Goal: Task Accomplishment & Management: Use online tool/utility

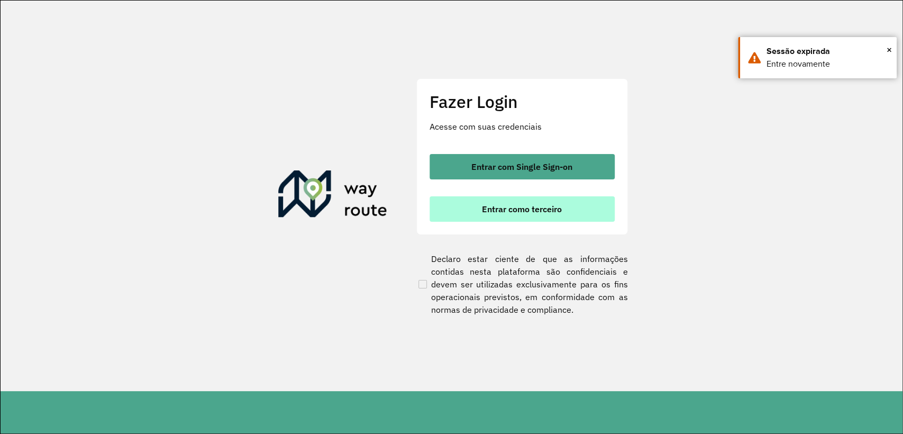
click at [594, 213] on button "Entrar como terceiro" at bounding box center [522, 208] width 185 height 25
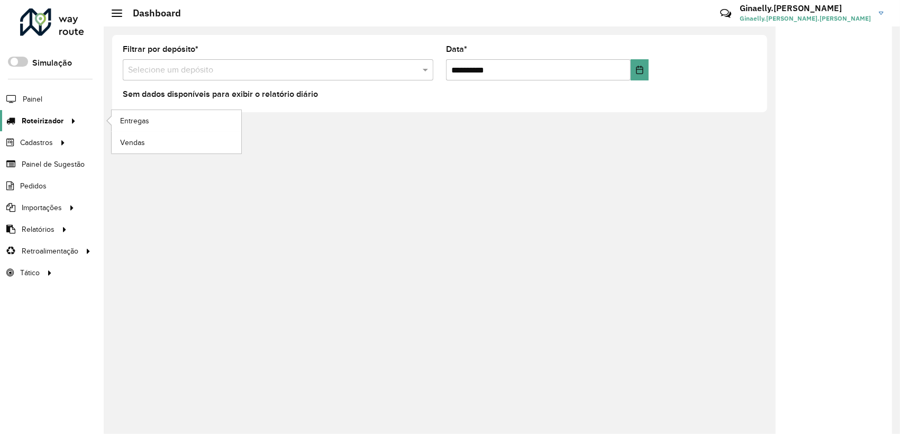
click at [64, 123] on div at bounding box center [72, 120] width 16 height 11
click at [127, 123] on span "Entregas" at bounding box center [135, 120] width 30 height 11
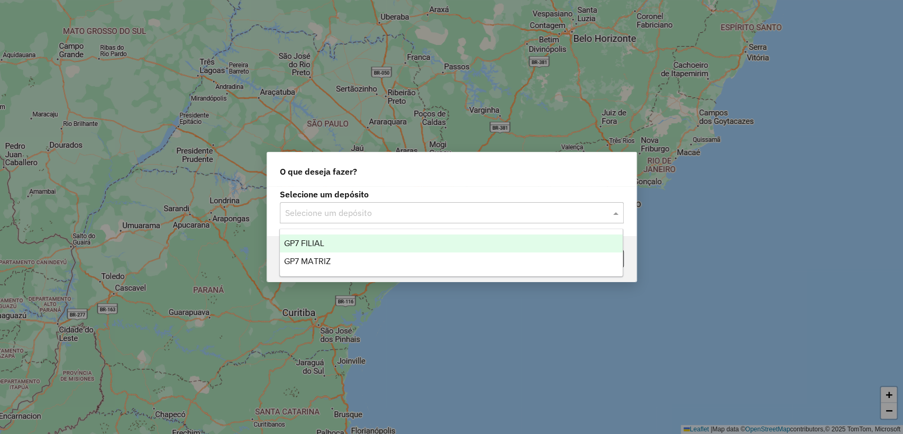
click at [483, 221] on div "Selecione um depósito" at bounding box center [452, 212] width 344 height 21
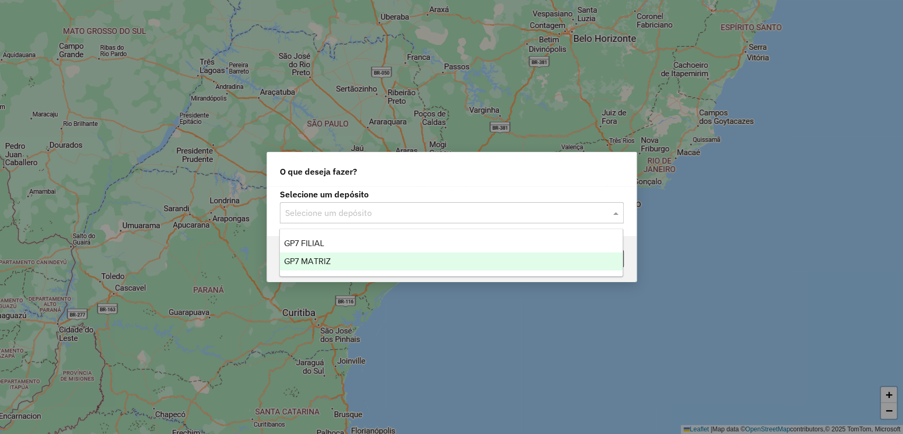
click at [449, 263] on div "GP7 MATRIZ" at bounding box center [451, 261] width 343 height 18
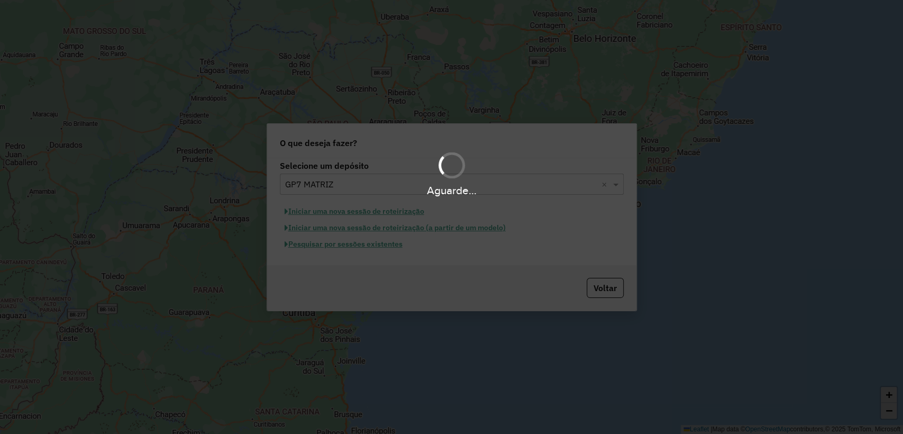
click at [383, 247] on div "Aguarde..." at bounding box center [451, 217] width 903 height 434
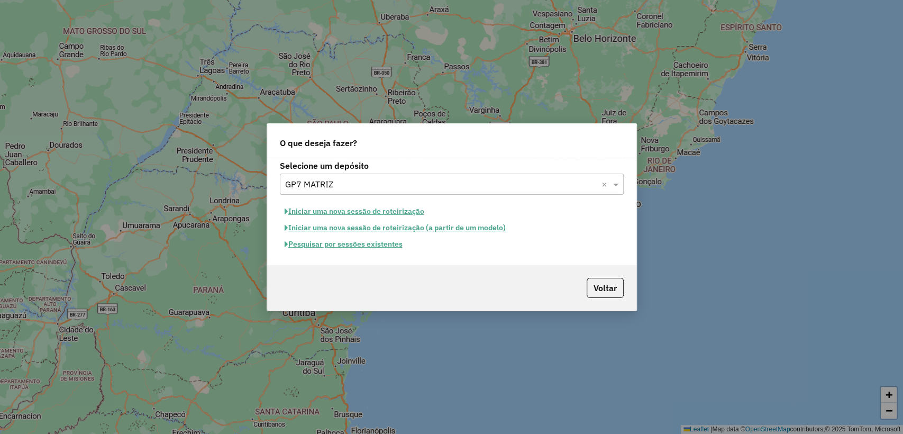
click at [378, 245] on button "Pesquisar por sessões existentes" at bounding box center [344, 244] width 128 height 16
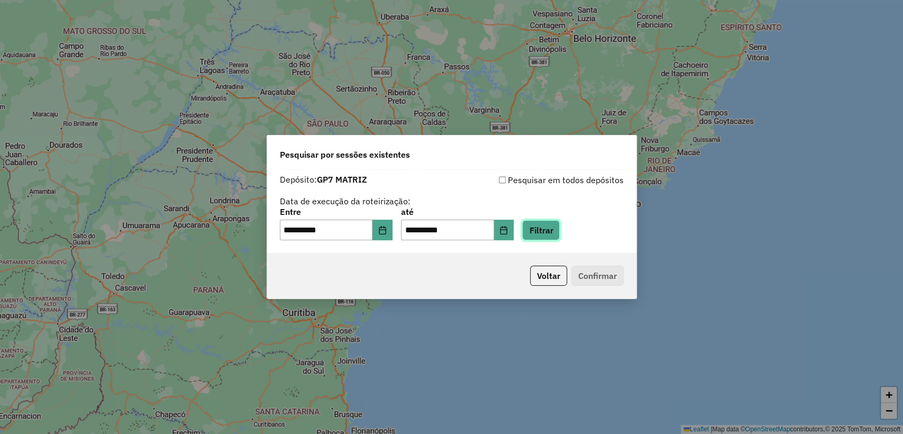
click at [560, 240] on button "Filtrar" at bounding box center [541, 230] width 38 height 20
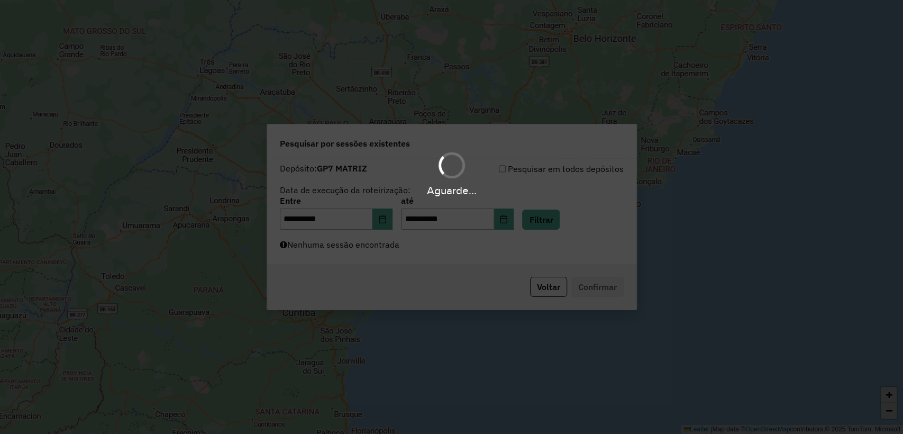
click at [563, 251] on div "Aguarde..." at bounding box center [451, 217] width 903 height 434
click at [557, 252] on div "Aguarde..." at bounding box center [451, 217] width 903 height 434
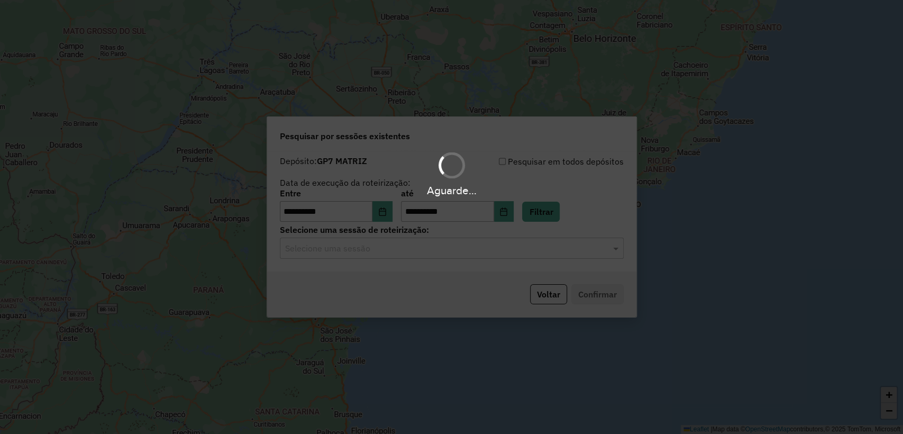
click at [557, 252] on div "Aguarde..." at bounding box center [451, 217] width 903 height 434
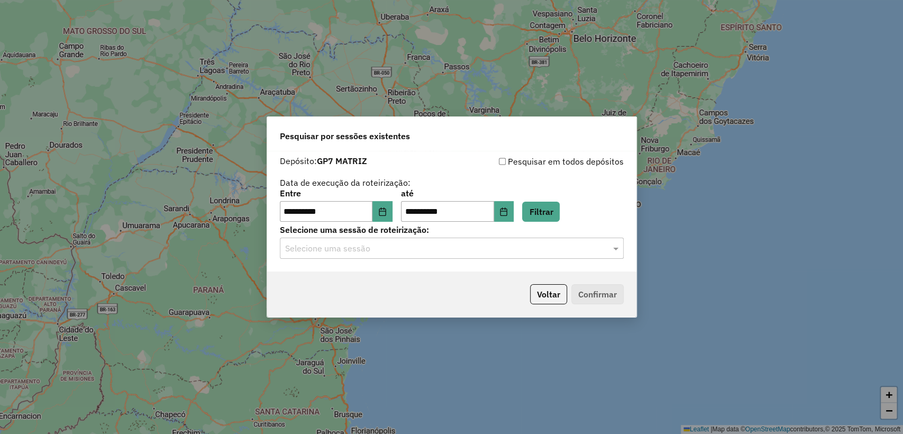
click at [554, 253] on input "text" at bounding box center [441, 248] width 312 height 13
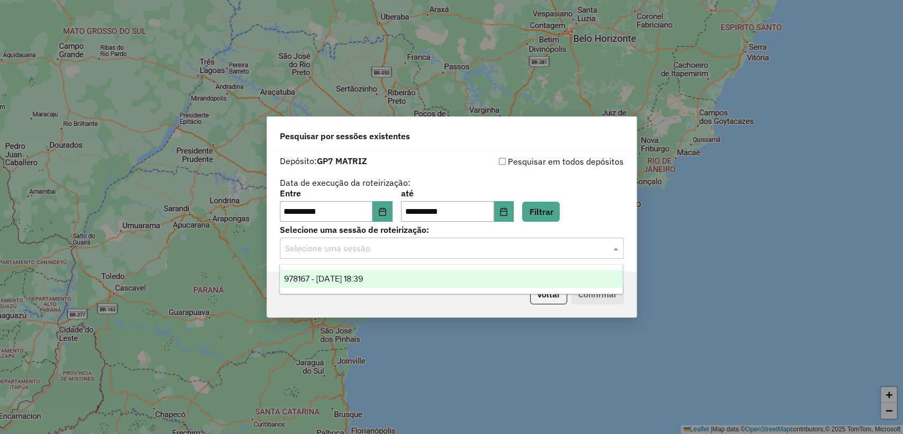
click at [550, 280] on div "978167 - 12/08/2025 18:39" at bounding box center [451, 279] width 343 height 18
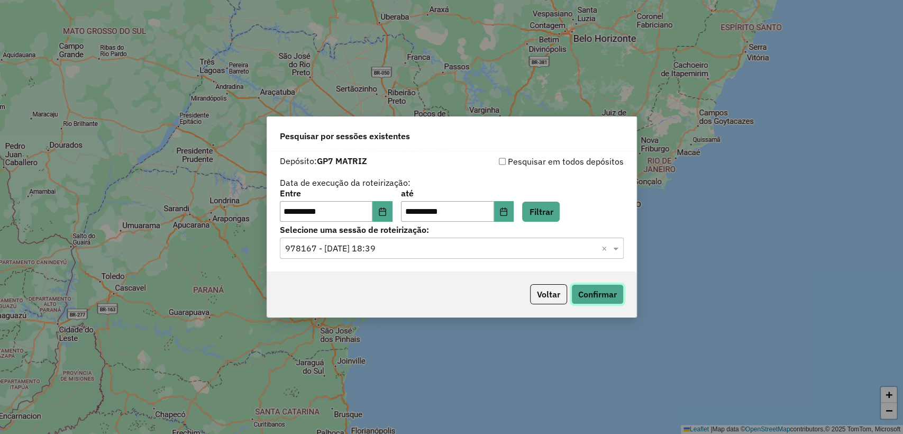
click at [589, 293] on button "Confirmar" at bounding box center [598, 294] width 52 height 20
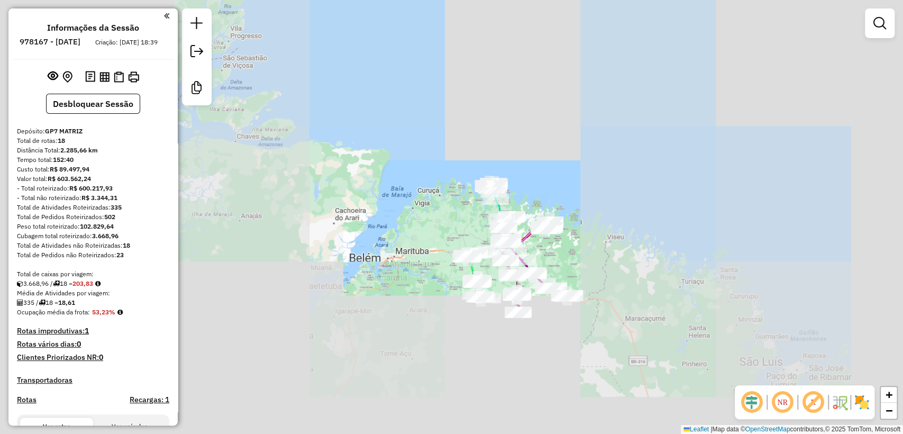
drag, startPoint x: 589, startPoint y: 274, endPoint x: 557, endPoint y: 269, distance: 32.1
click at [560, 271] on div "Janela de atendimento Grade de atendimento Capacidade Transportadoras Veículos …" at bounding box center [451, 217] width 903 height 434
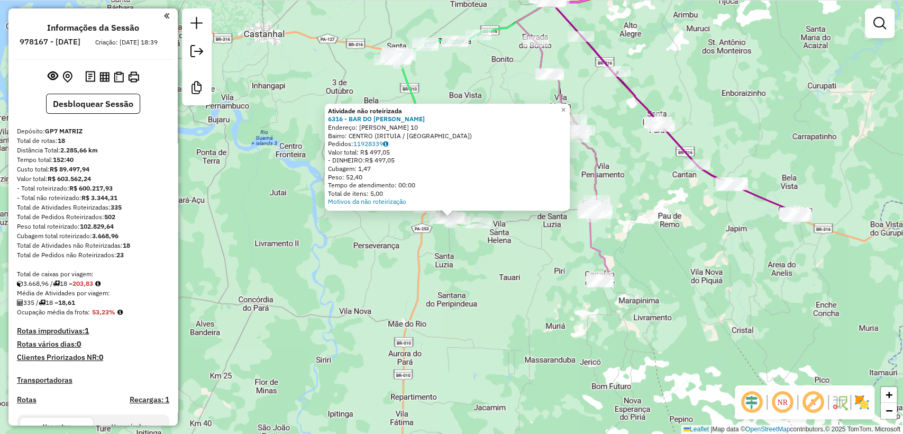
click at [457, 275] on div "Atividade não roteirizada 6316 - BAR DO [PERSON_NAME]: SIQUEIRA CAMPOS 10 Bairr…" at bounding box center [451, 217] width 903 height 434
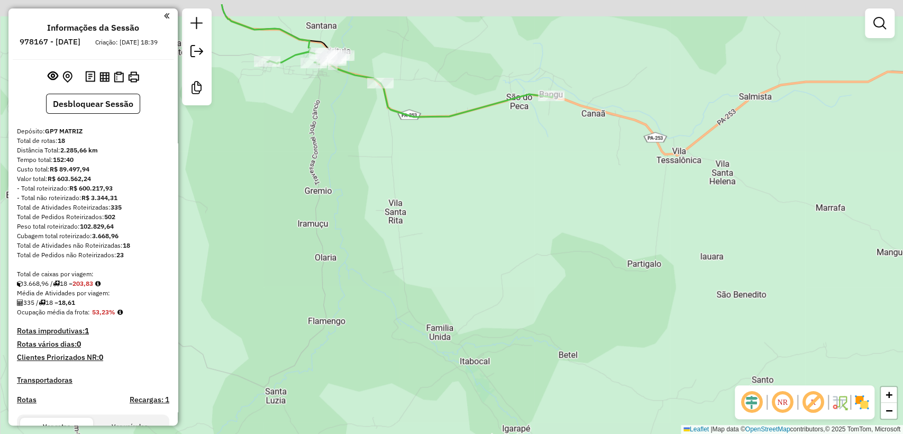
drag, startPoint x: 404, startPoint y: 192, endPoint x: 425, endPoint y: 250, distance: 61.9
click at [425, 250] on div "Janela de atendimento Grade de atendimento Capacidade Transportadoras Veículos …" at bounding box center [451, 217] width 903 height 434
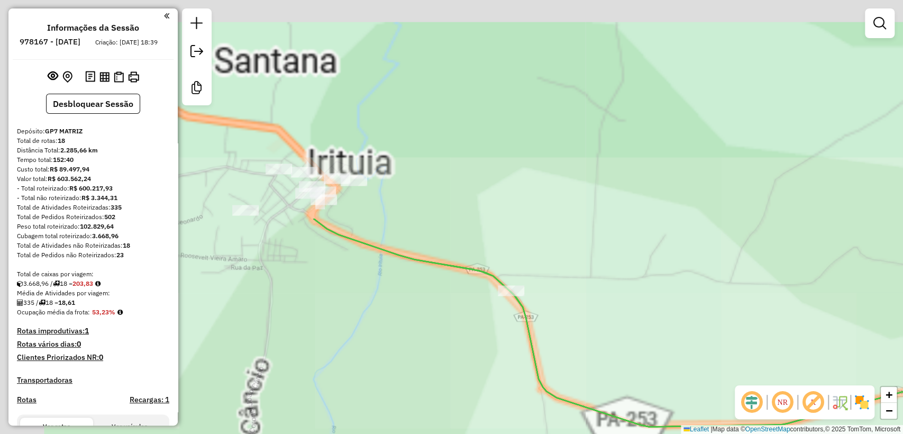
drag, startPoint x: 384, startPoint y: 148, endPoint x: 491, endPoint y: 384, distance: 259.6
click at [491, 384] on div "Janela de atendimento Grade de atendimento Capacidade Transportadoras Veículos …" at bounding box center [451, 217] width 903 height 434
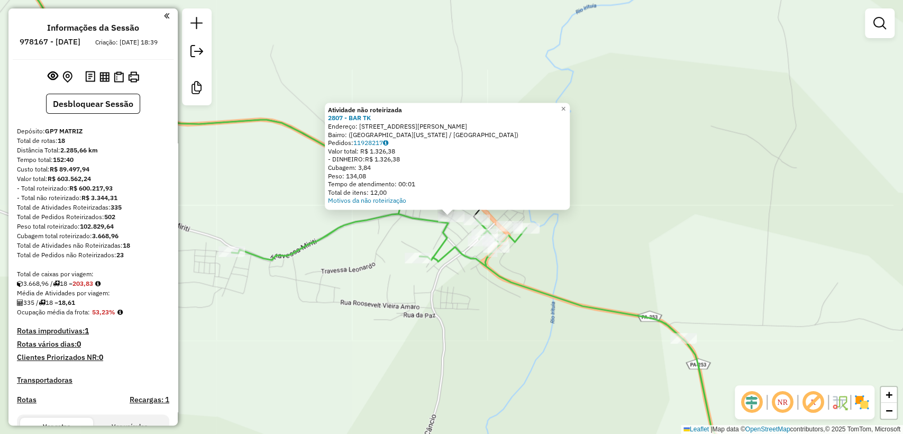
click at [551, 267] on div "Atividade não roteirizada 2807 - BAR TK Endereço: [STREET_ADDRESS][US_STATE] [G…" at bounding box center [451, 217] width 903 height 434
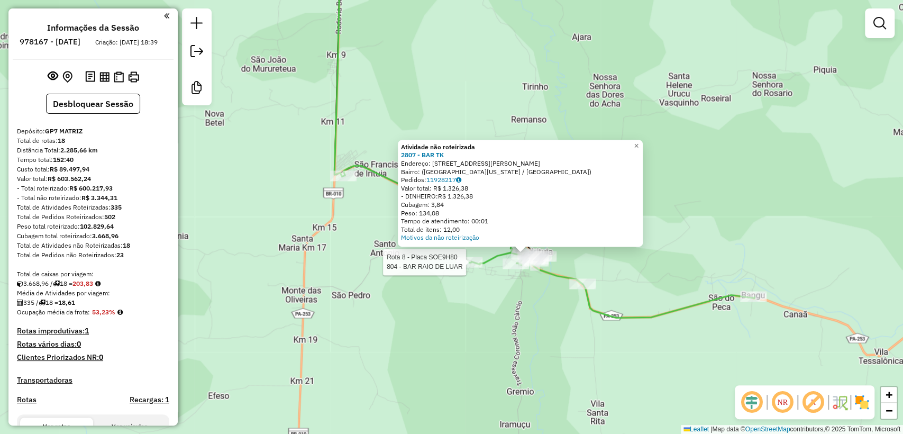
click at [456, 261] on div "Rota 8 - Placa SOE9H80 804 - BAR RAIO DE LUAR Atividade não roteirizada 2807 - …" at bounding box center [451, 217] width 903 height 434
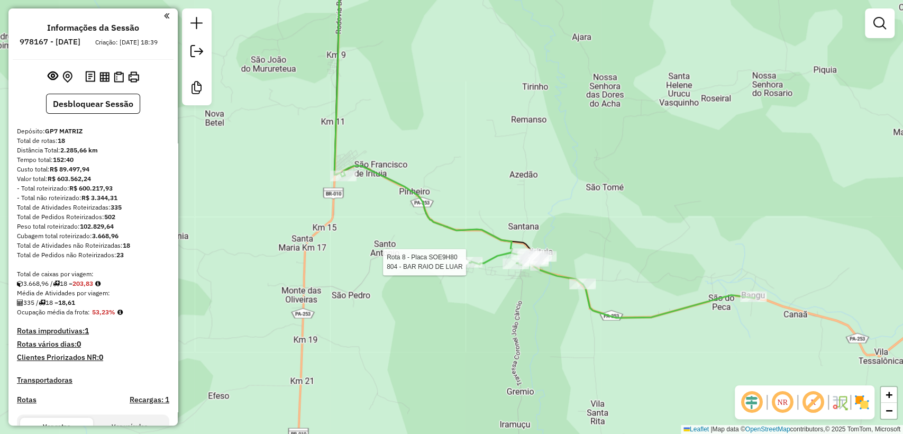
select select "**********"
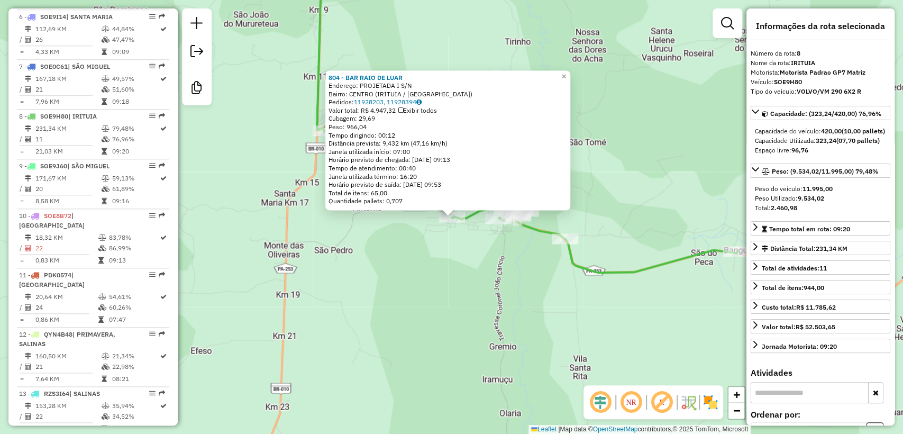
scroll to position [806, 0]
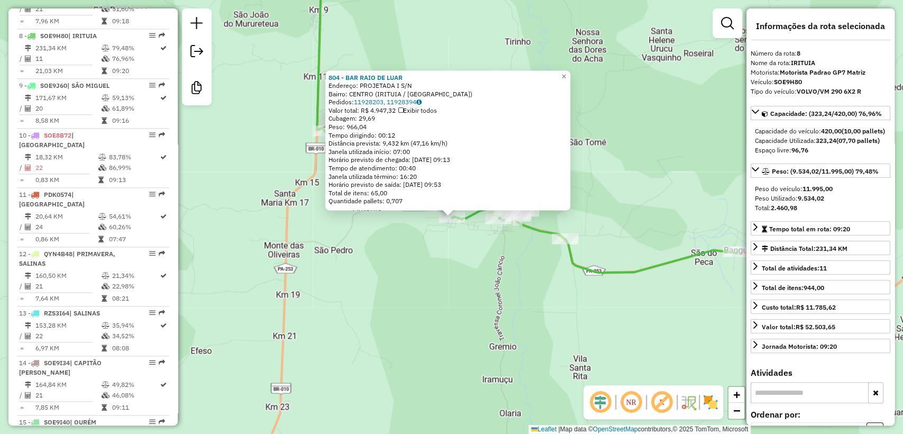
click at [464, 271] on div "804 - BAR RAIO DE LUAR Endereço: PROJETADA I S/N Bairro: CENTRO ([GEOGRAPHIC_DA…" at bounding box center [451, 217] width 903 height 434
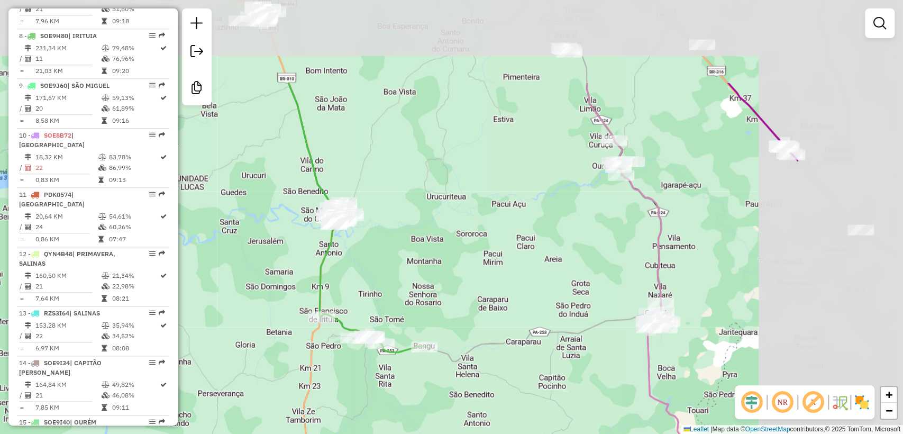
drag, startPoint x: 584, startPoint y: 237, endPoint x: 441, endPoint y: 328, distance: 169.4
click at [442, 328] on div "Janela de atendimento Grade de atendimento Capacidade Transportadoras Veículos …" at bounding box center [451, 217] width 903 height 434
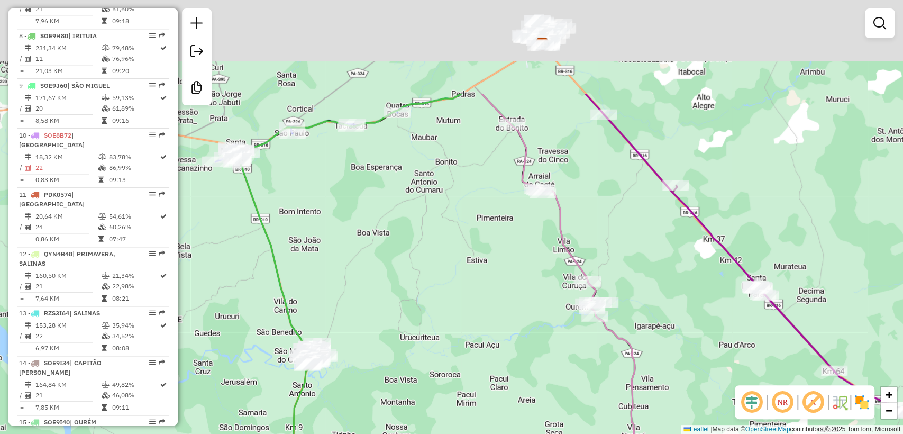
drag, startPoint x: 424, startPoint y: 189, endPoint x: 395, endPoint y: 331, distance: 144.7
click at [397, 335] on div "Janela de atendimento Grade de atendimento Capacidade Transportadoras Veículos …" at bounding box center [451, 217] width 903 height 434
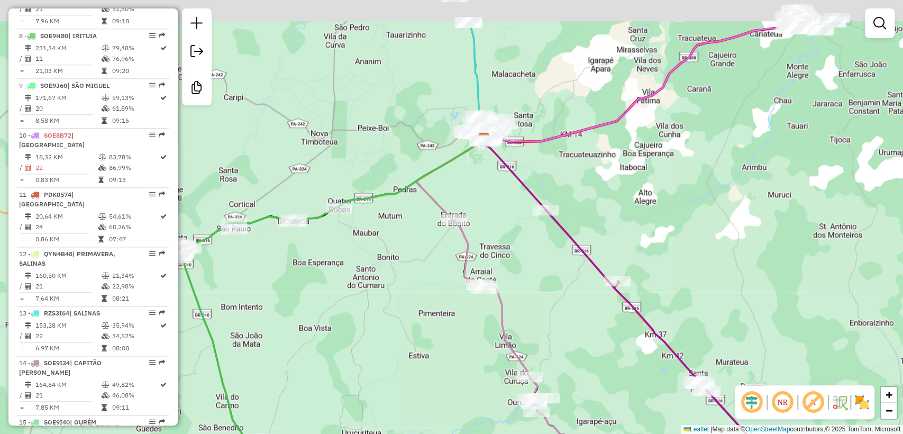
drag, startPoint x: 589, startPoint y: 222, endPoint x: 529, endPoint y: 337, distance: 130.0
click at [529, 337] on div "Janela de atendimento Grade de atendimento Capacidade Transportadoras Veículos …" at bounding box center [451, 217] width 903 height 434
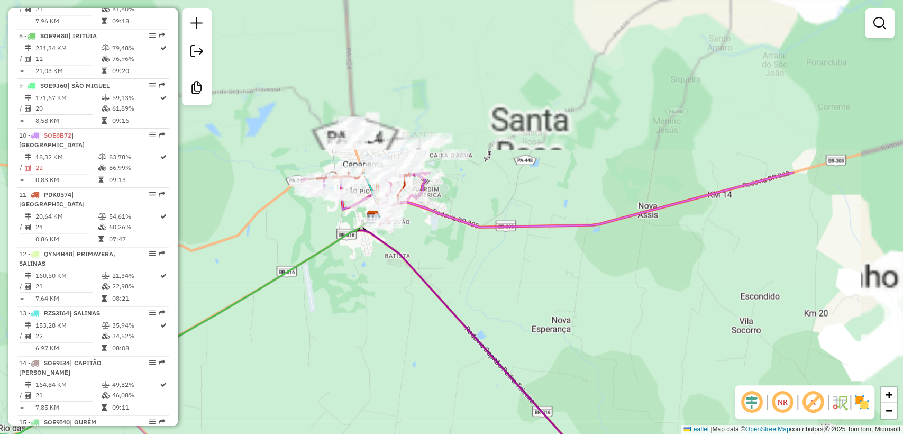
drag, startPoint x: 481, startPoint y: 166, endPoint x: 487, endPoint y: 381, distance: 215.0
click at [487, 381] on div "Janela de atendimento Grade de atendimento Capacidade Transportadoras Veículos …" at bounding box center [451, 217] width 903 height 434
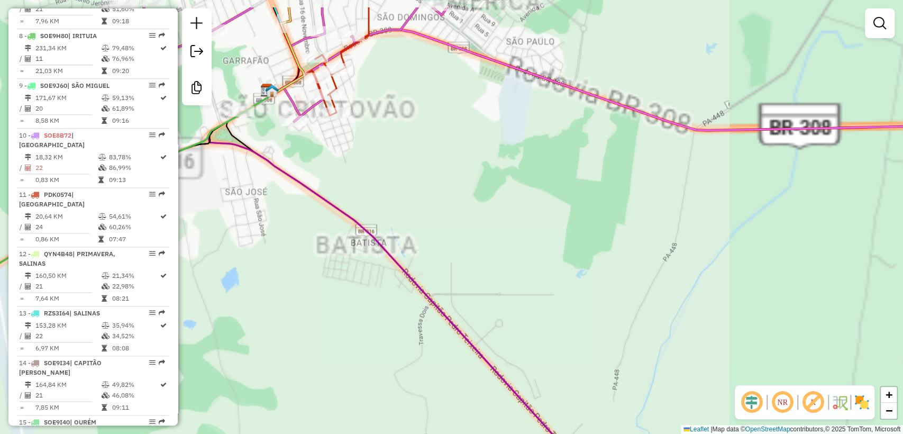
drag, startPoint x: 499, startPoint y: 272, endPoint x: 596, endPoint y: 321, distance: 109.1
click at [595, 321] on div "Janela de atendimento Grade de atendimento Capacidade Transportadoras Veículos …" at bounding box center [451, 217] width 903 height 434
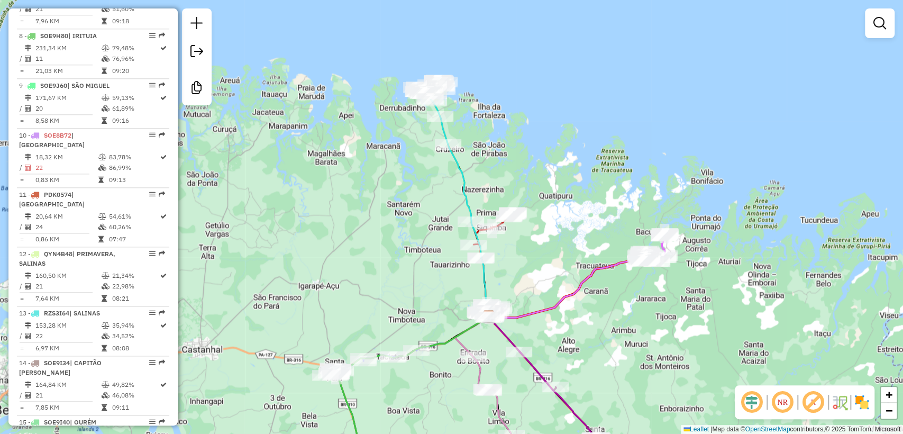
drag, startPoint x: 578, startPoint y: 266, endPoint x: 555, endPoint y: 255, distance: 25.6
click at [560, 255] on div "Janela de atendimento Grade de atendimento Capacidade Transportadoras Veículos …" at bounding box center [451, 217] width 903 height 434
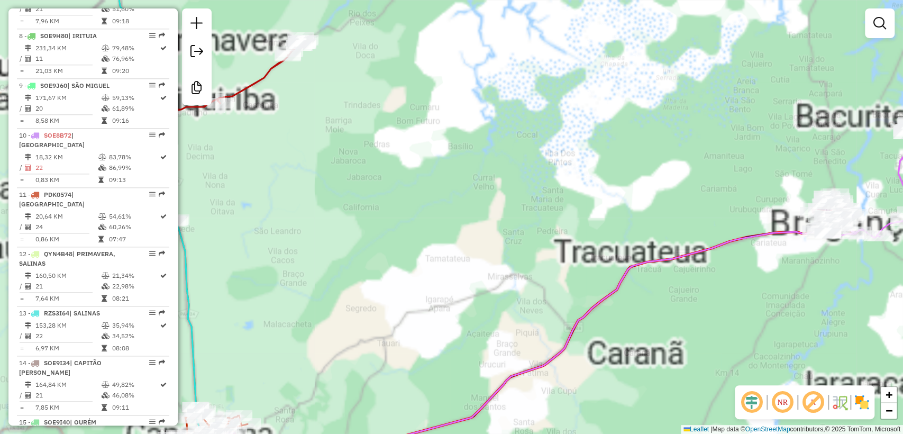
drag, startPoint x: 703, startPoint y: 238, endPoint x: 477, endPoint y: 287, distance: 231.2
click at [477, 287] on div "Janela de atendimento Grade de atendimento Capacidade Transportadoras Veículos …" at bounding box center [451, 217] width 903 height 434
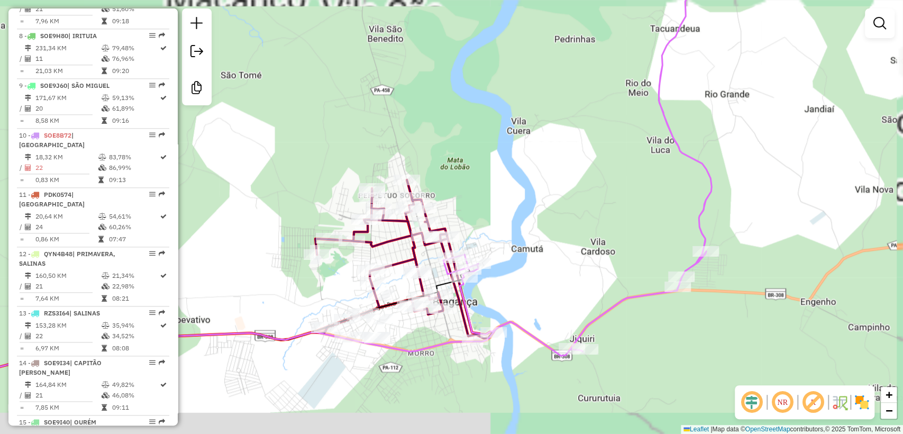
drag, startPoint x: 536, startPoint y: 321, endPoint x: 606, endPoint y: 166, distance: 170.1
click at [608, 164] on div "Janela de atendimento Grade de atendimento Capacidade Transportadoras Veículos …" at bounding box center [451, 217] width 903 height 434
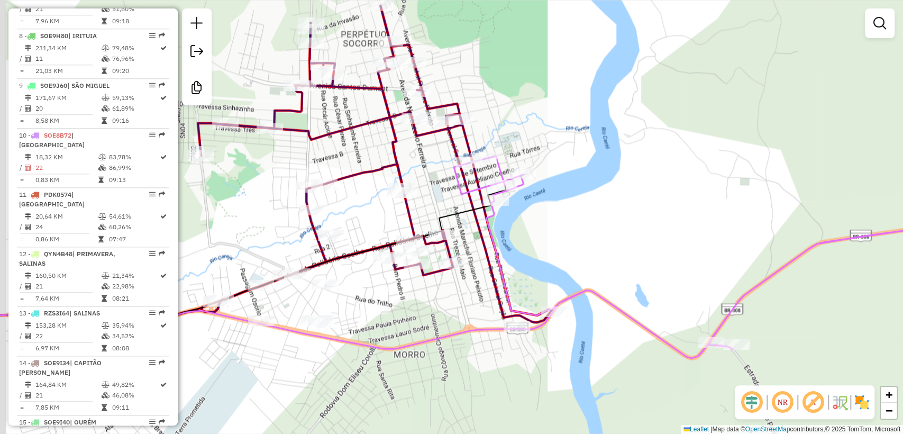
drag, startPoint x: 364, startPoint y: 339, endPoint x: 399, endPoint y: 349, distance: 36.3
click at [399, 349] on icon at bounding box center [233, 330] width 568 height 38
click at [411, 324] on div "Janela de atendimento Grade de atendimento Capacidade Transportadoras Veículos …" at bounding box center [451, 217] width 903 height 434
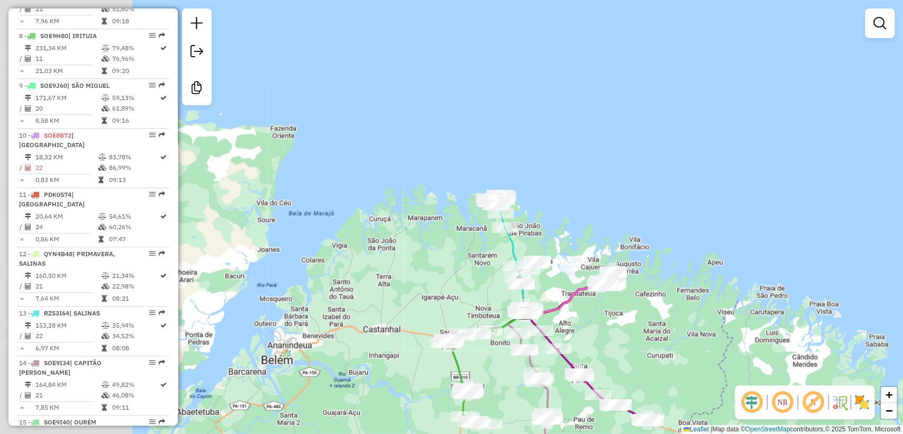
drag, startPoint x: 543, startPoint y: 293, endPoint x: 559, endPoint y: 285, distance: 17.8
click at [565, 283] on div "Janela de atendimento Grade de atendimento Capacidade Transportadoras Veículos …" at bounding box center [451, 217] width 903 height 434
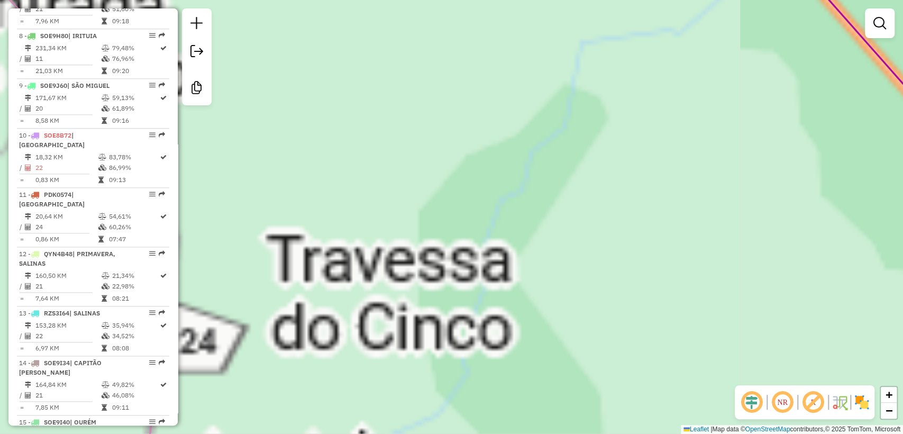
drag, startPoint x: 494, startPoint y: 231, endPoint x: 506, endPoint y: 297, distance: 67.8
click at [507, 366] on div "Janela de atendimento Grade de atendimento Capacidade Transportadoras Veículos …" at bounding box center [451, 217] width 903 height 434
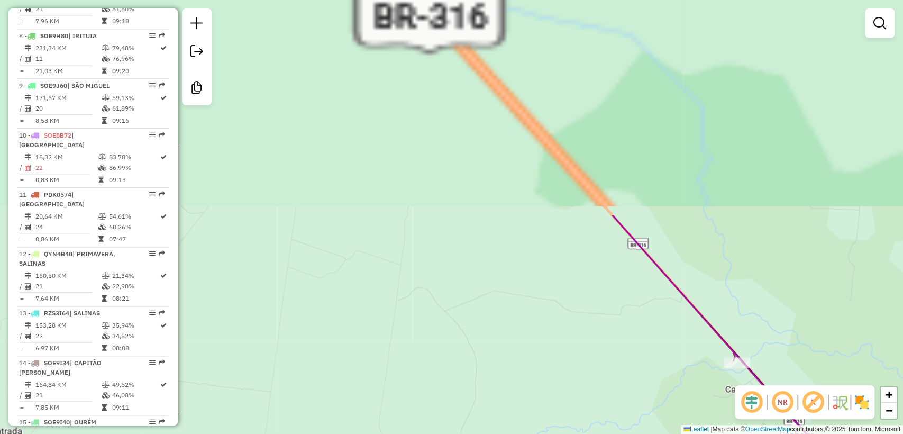
drag, startPoint x: 515, startPoint y: 208, endPoint x: 457, endPoint y: 433, distance: 232.9
click at [457, 433] on html "Aguarde... Pop-up bloqueado! Seu navegador bloqueou automáticamente a abertura …" at bounding box center [451, 217] width 903 height 434
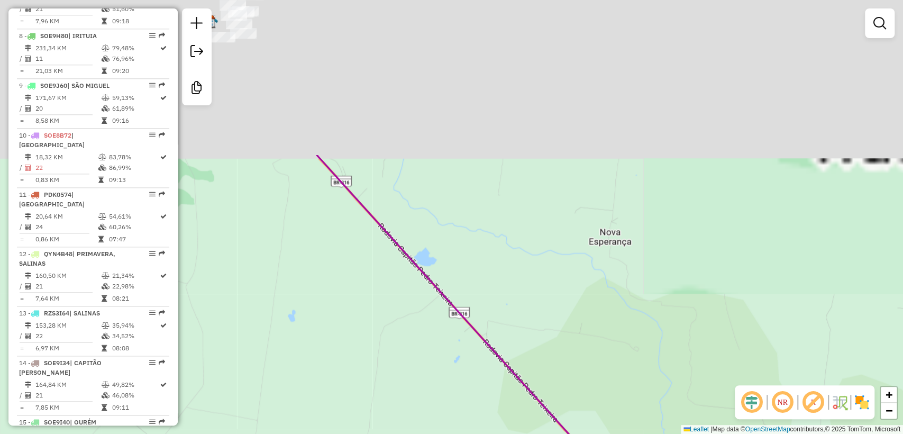
drag, startPoint x: 458, startPoint y: 359, endPoint x: 447, endPoint y: 373, distance: 17.3
click at [454, 433] on html "Aguarde... Pop-up bloqueado! Seu navegador bloqueou automáticamente a abertura …" at bounding box center [451, 217] width 903 height 434
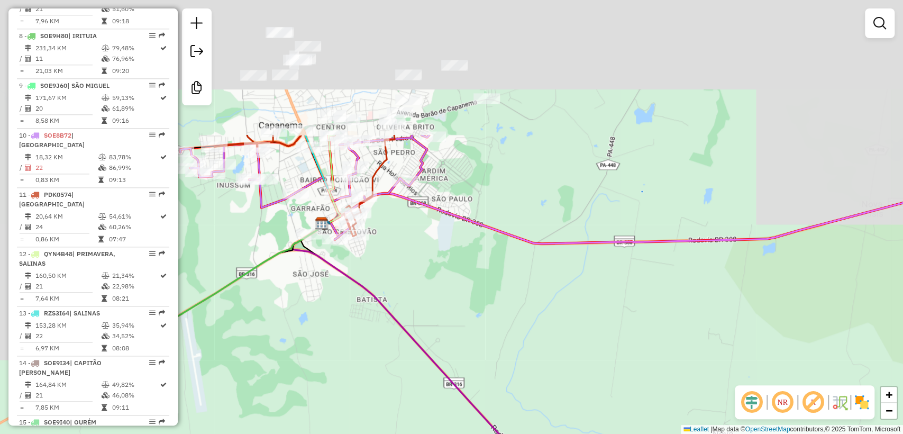
drag, startPoint x: 358, startPoint y: 141, endPoint x: 474, endPoint y: 324, distance: 217.5
click at [474, 324] on div "Janela de atendimento Grade de atendimento Capacidade Transportadoras Veículos …" at bounding box center [451, 217] width 903 height 434
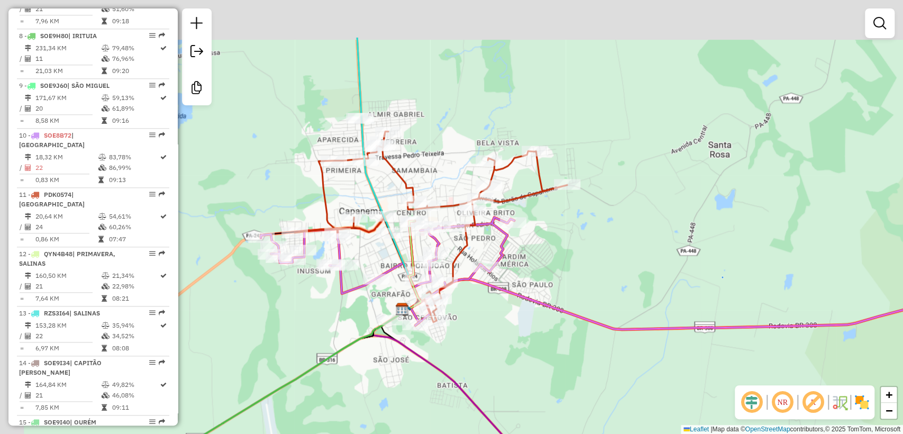
drag, startPoint x: 414, startPoint y: 281, endPoint x: 486, endPoint y: 361, distance: 107.9
click at [486, 361] on div "Janela de atendimento Grade de atendimento Capacidade Transportadoras Veículos …" at bounding box center [451, 217] width 903 height 434
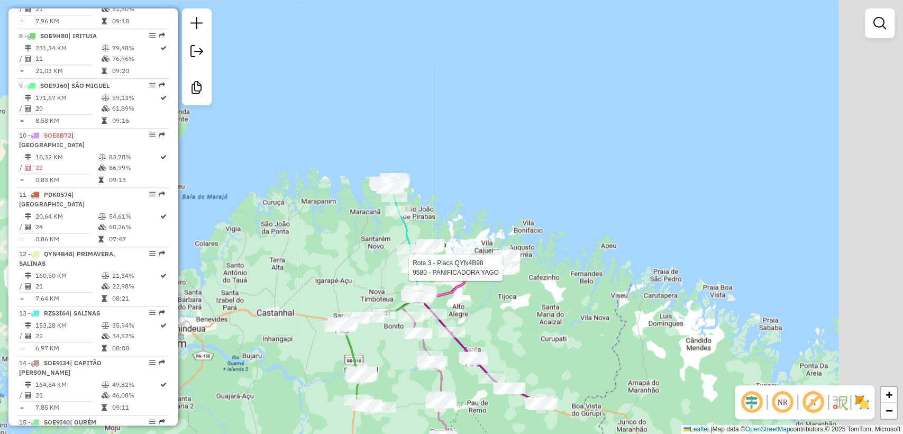
click at [493, 273] on div at bounding box center [506, 268] width 26 height 11
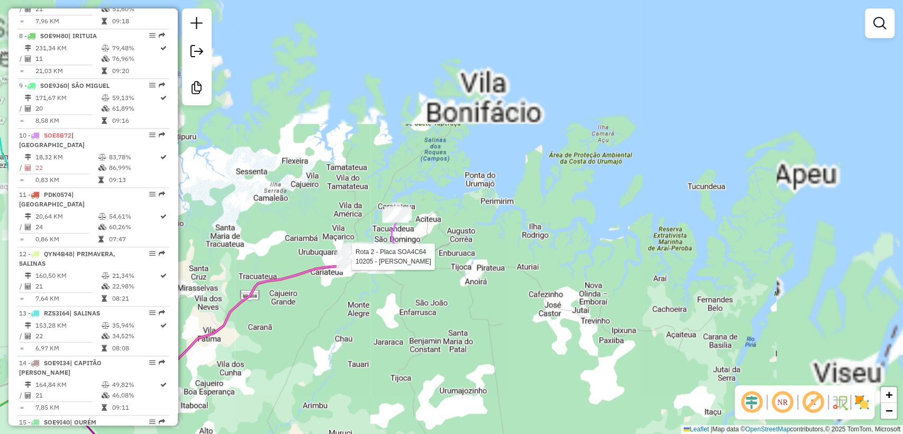
drag, startPoint x: 455, startPoint y: 201, endPoint x: 421, endPoint y: 339, distance: 141.7
click at [423, 339] on div "Rota 2 - Placa SOA4C64 10205 - ALESSANDRA AMARAL Janela de atendimento Grade de…" at bounding box center [451, 217] width 903 height 434
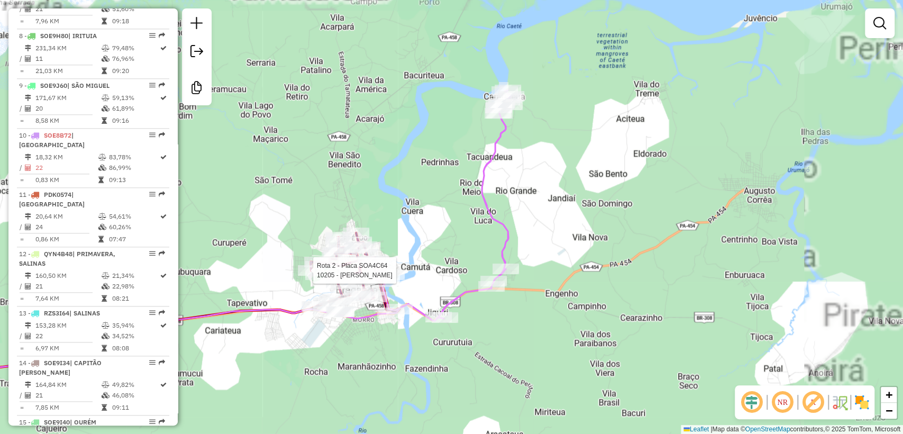
click at [376, 333] on div "Rota 2 - Placa SOA4C64 10205 - ALESSANDRA AMARAL Janela de atendimento Grade de…" at bounding box center [451, 217] width 903 height 434
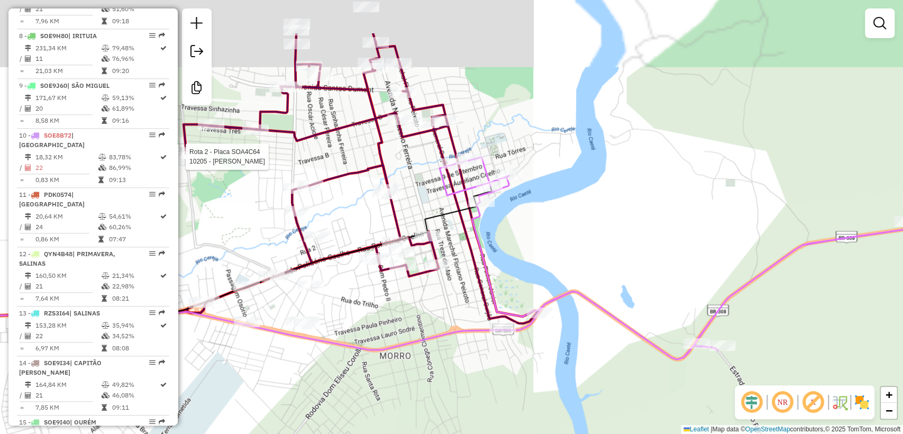
drag, startPoint x: 339, startPoint y: 331, endPoint x: 398, endPoint y: 411, distance: 99.5
click at [398, 413] on div "Rota 2 - Placa SOA4C64 10205 - ALESSANDRA AMARAL Janela de atendimento Grade de…" at bounding box center [451, 217] width 903 height 434
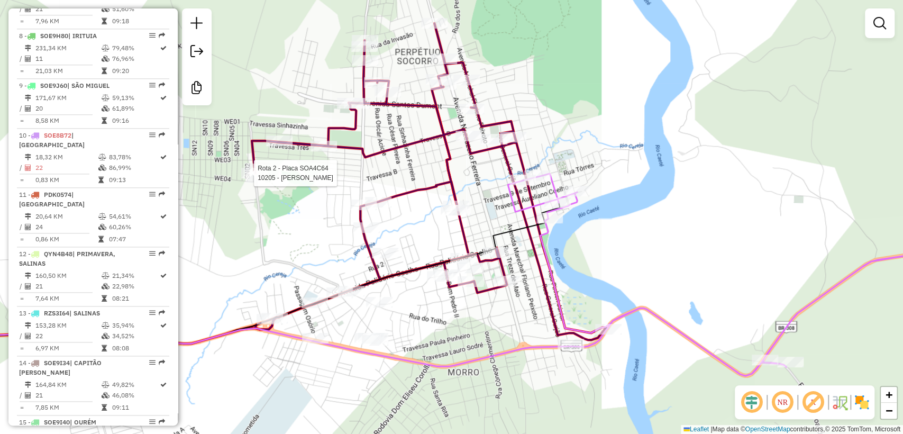
drag, startPoint x: 367, startPoint y: 333, endPoint x: 421, endPoint y: 341, distance: 55.1
click at [421, 341] on div "Rota 2 - Placa SOA4C64 10205 - ALESSANDRA AMARAL Janela de atendimento Grade de…" at bounding box center [451, 217] width 903 height 434
click at [404, 314] on div "Rota 2 - Placa SOA4C64 10205 - ALESSANDRA AMARAL Janela de atendimento Grade de…" at bounding box center [451, 217] width 903 height 434
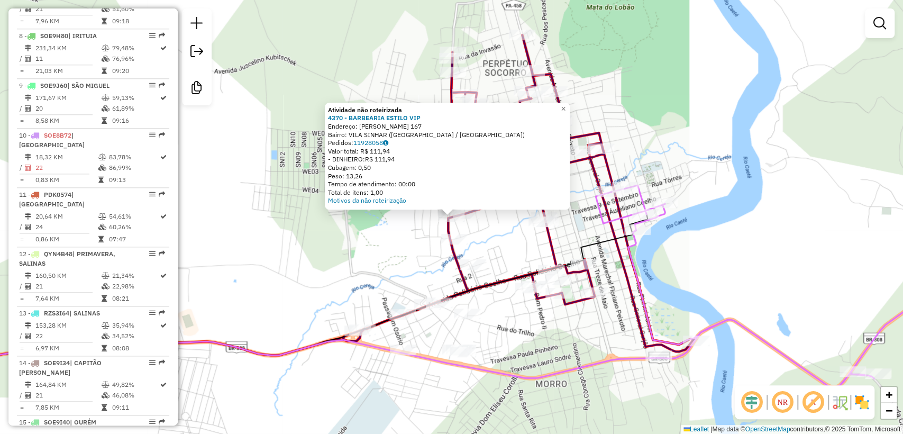
click at [453, 245] on div at bounding box center [454, 239] width 26 height 11
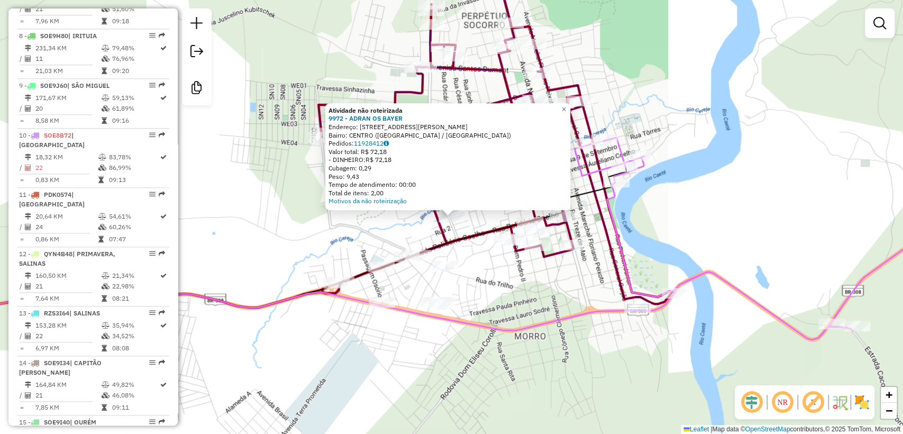
click at [505, 264] on div "Atividade não roteirizada 9972 - ADRAN OS BAYER Endereço: [STREET_ADDRESS] Pedi…" at bounding box center [451, 217] width 903 height 434
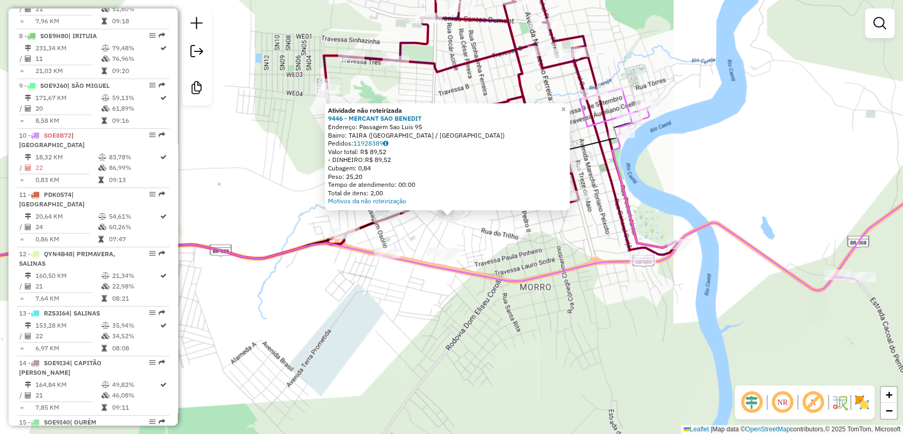
click at [607, 274] on div "Rota 2 - Placa SOA4C64 1575 - [PERSON_NAME] Atividade não roteirizada 9446 - ME…" at bounding box center [451, 217] width 903 height 434
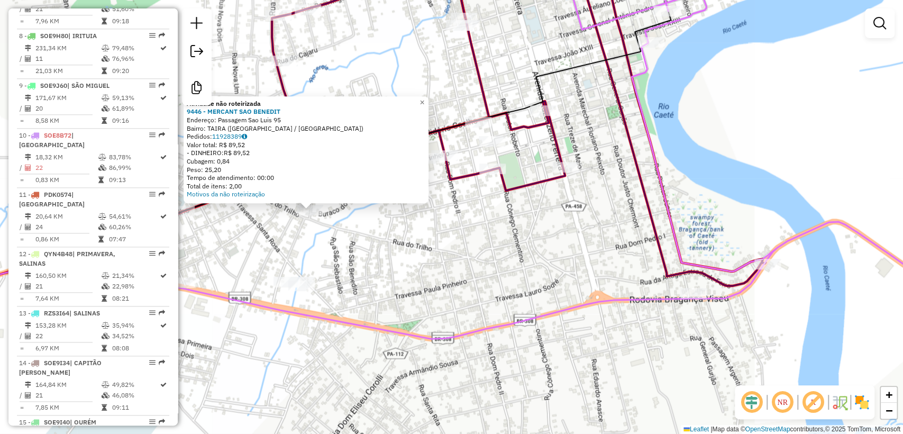
drag, startPoint x: 636, startPoint y: 178, endPoint x: 599, endPoint y: 315, distance: 141.9
click at [601, 286] on icon at bounding box center [413, 134] width 705 height 303
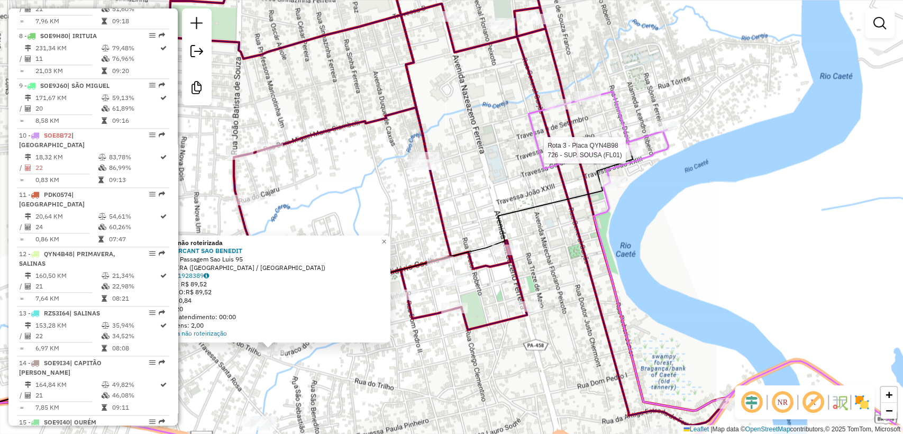
click at [622, 156] on div at bounding box center [629, 150] width 26 height 11
select select "**********"
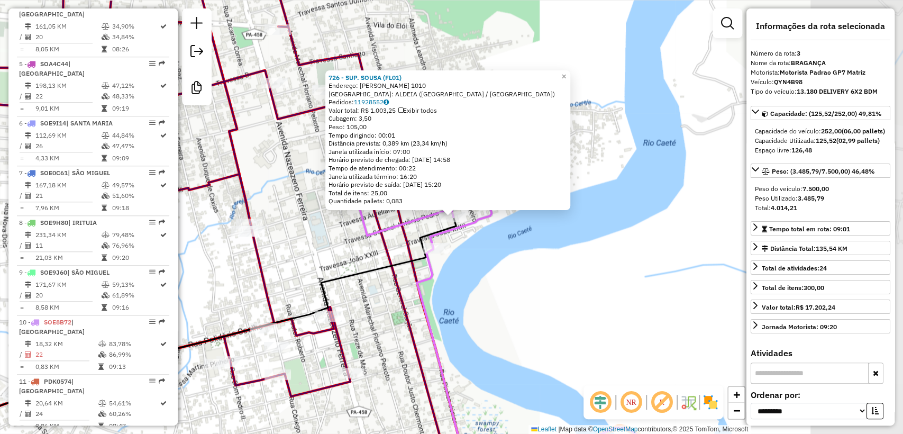
scroll to position [538, 0]
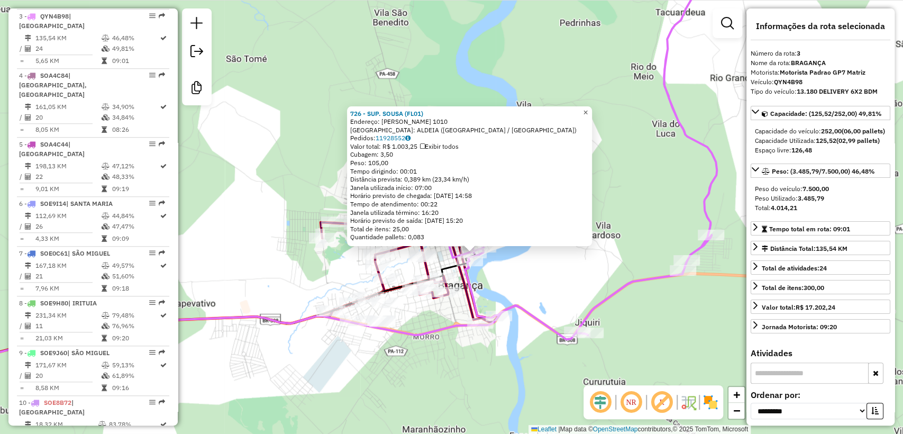
click at [588, 108] on span "×" at bounding box center [585, 112] width 5 height 9
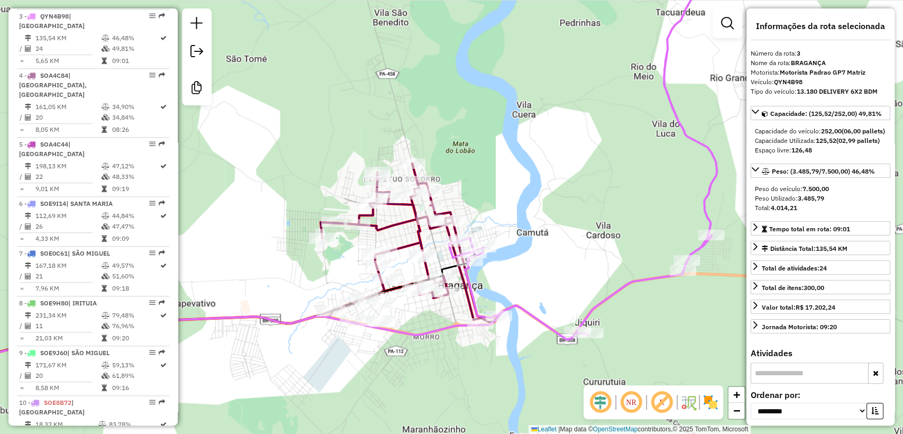
drag, startPoint x: 558, startPoint y: 257, endPoint x: 557, endPoint y: 264, distance: 6.4
click at [560, 258] on div "Janela de atendimento Grade de atendimento Capacidade Transportadoras Veículos …" at bounding box center [451, 217] width 903 height 434
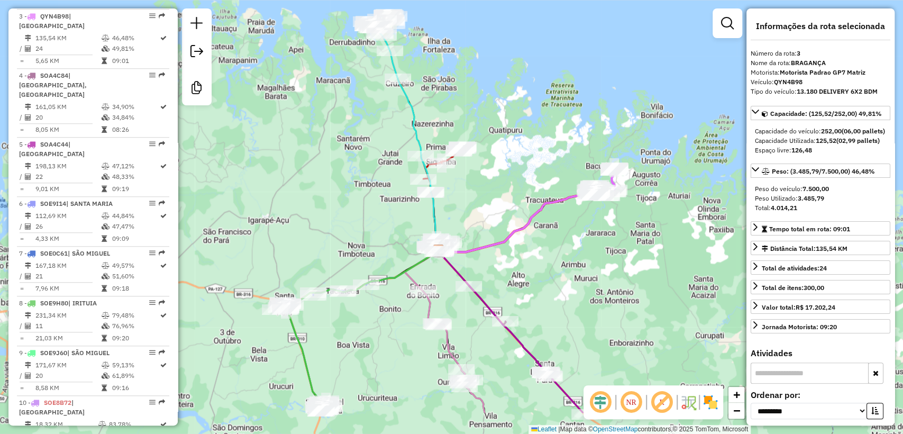
drag, startPoint x: 386, startPoint y: 279, endPoint x: 449, endPoint y: 197, distance: 103.4
click at [449, 197] on div "Janela de atendimento Grade de atendimento Capacidade Transportadoras Veículos …" at bounding box center [451, 217] width 903 height 434
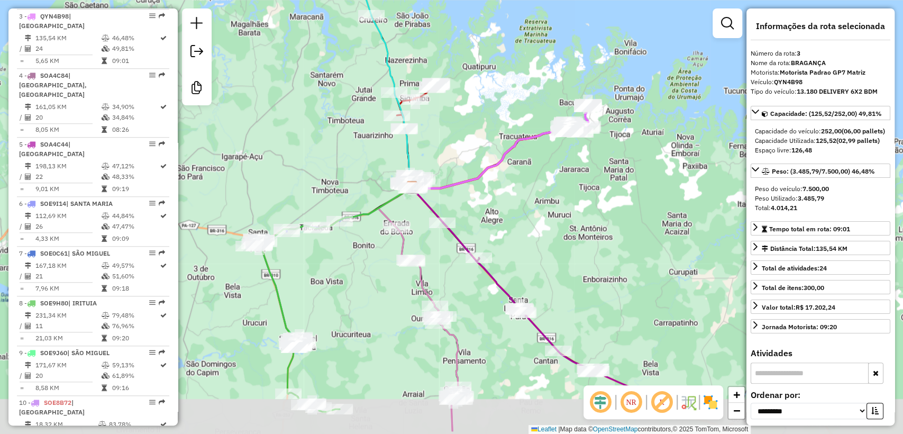
drag, startPoint x: 498, startPoint y: 212, endPoint x: 464, endPoint y: 168, distance: 55.1
click at [466, 166] on div "Janela de atendimento Grade de atendimento Capacidade Transportadoras Veículos …" at bounding box center [451, 217] width 903 height 434
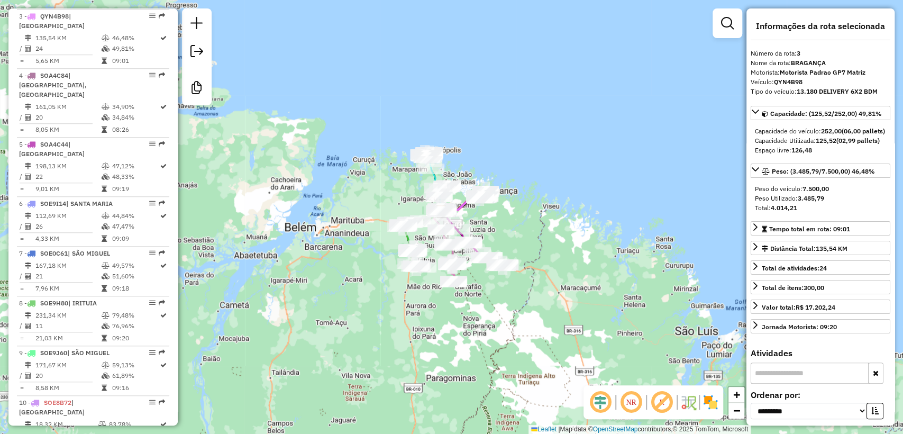
drag, startPoint x: 521, startPoint y: 247, endPoint x: 521, endPoint y: 259, distance: 12.7
click at [521, 259] on div "Janela de atendimento Grade de atendimento Capacidade Transportadoras Veículos …" at bounding box center [451, 217] width 903 height 434
